Goal: Navigation & Orientation: Find specific page/section

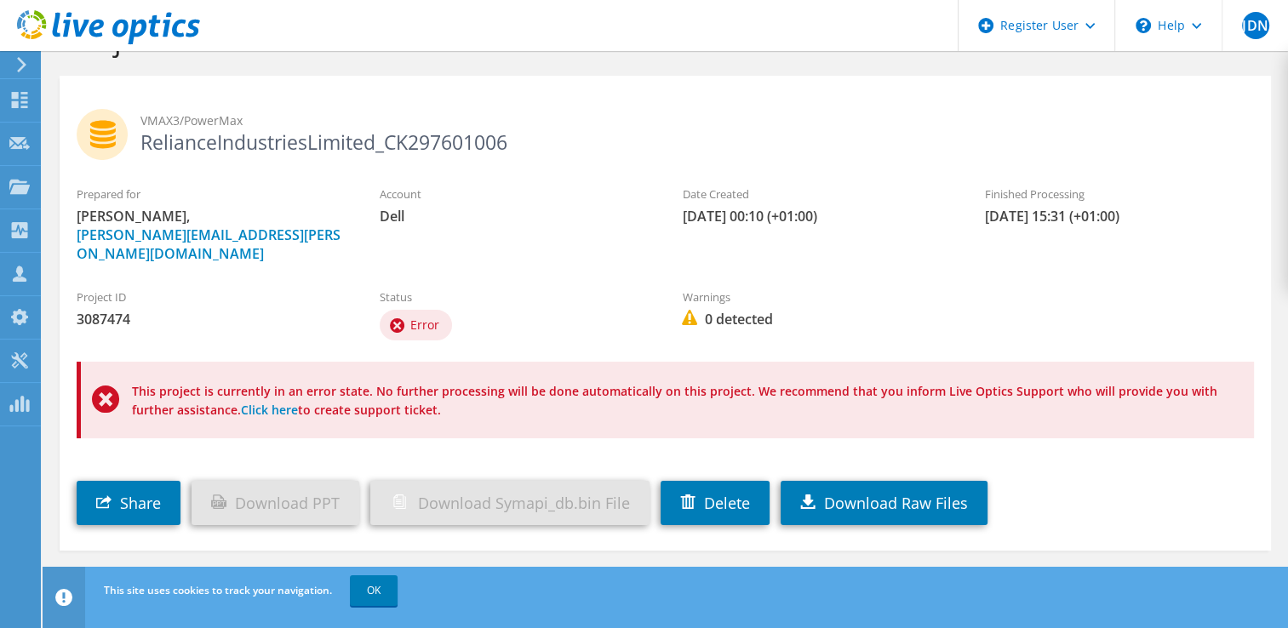
scroll to position [62, 0]
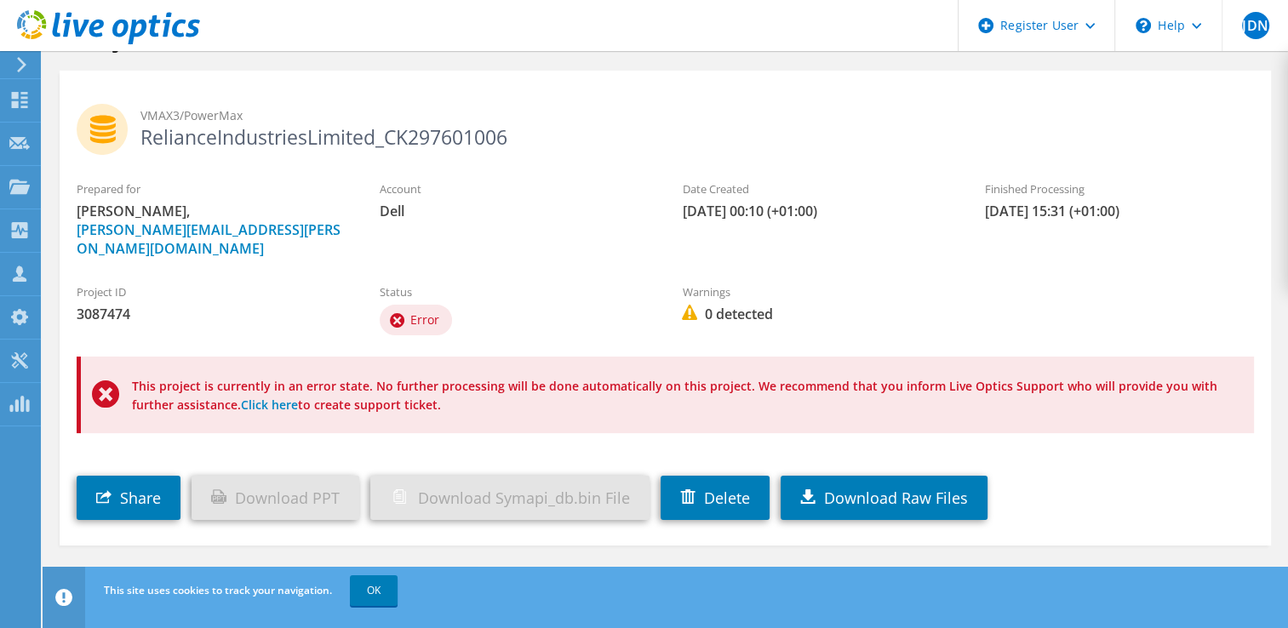
click at [11, 59] on div at bounding box center [18, 64] width 19 height 15
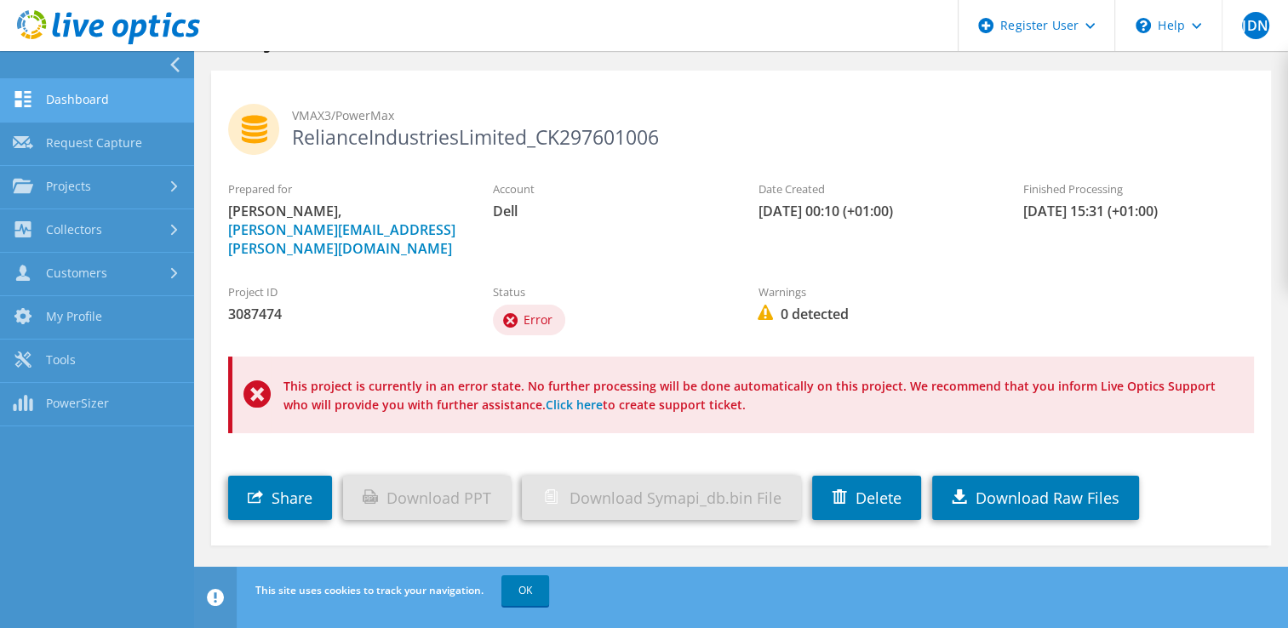
click at [89, 89] on link "Dashboard" at bounding box center [97, 100] width 194 height 43
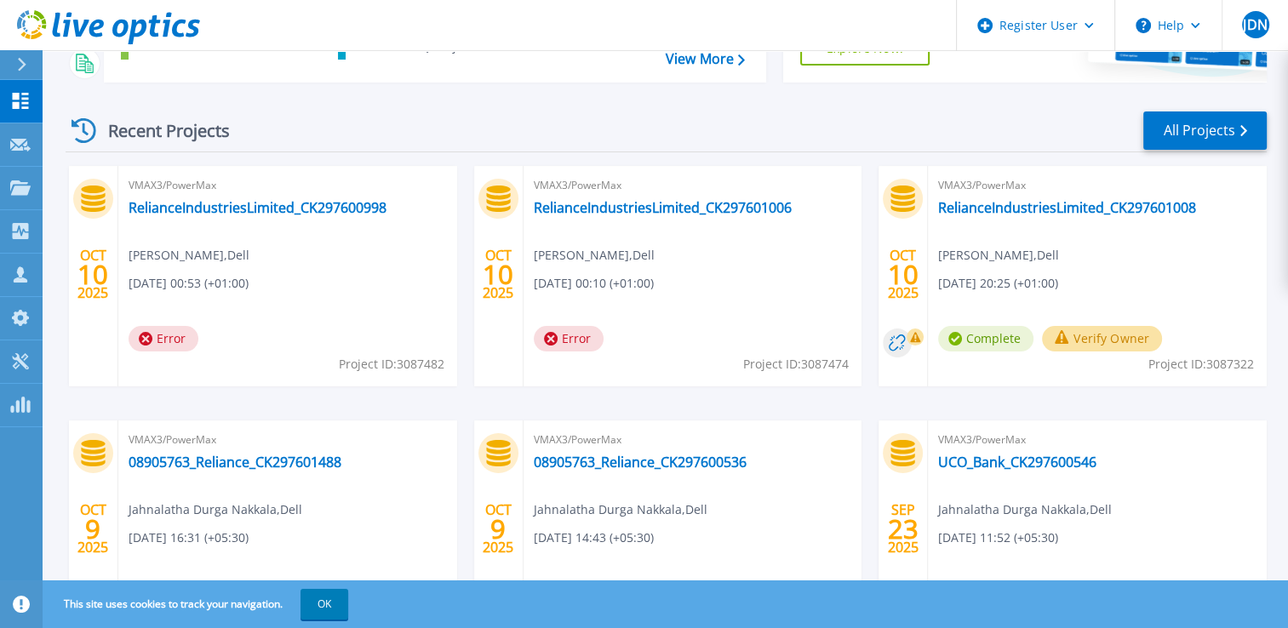
scroll to position [199, 0]
